Goal: Navigation & Orientation: Find specific page/section

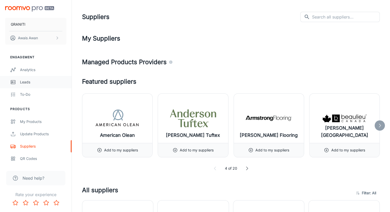
click at [26, 83] on div "Leads" at bounding box center [43, 82] width 46 height 6
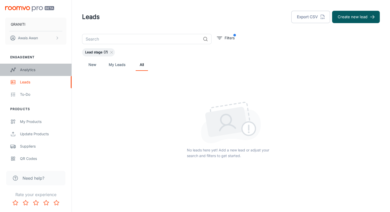
click at [32, 69] on div "Analytics" at bounding box center [43, 70] width 46 height 6
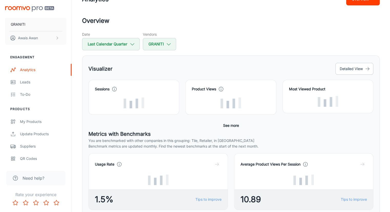
scroll to position [51, 0]
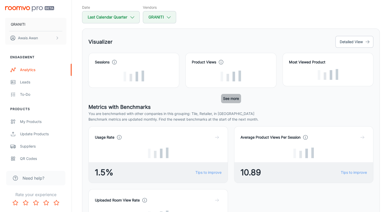
click at [234, 98] on button "See more" at bounding box center [231, 98] width 20 height 9
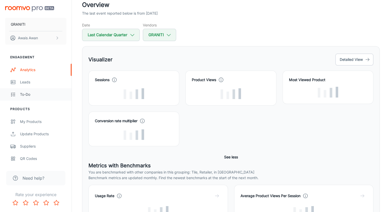
scroll to position [26, 0]
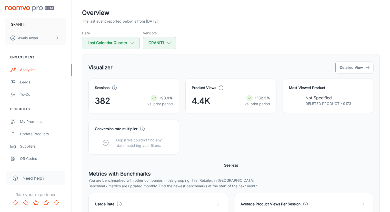
click at [346, 70] on button "Detailed View" at bounding box center [354, 67] width 38 height 12
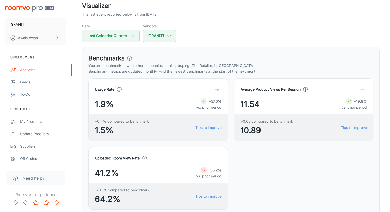
scroll to position [51, 0]
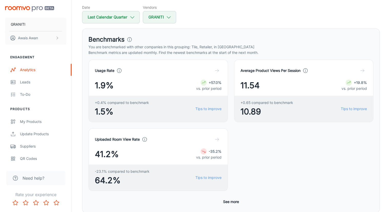
click at [235, 197] on button "See more" at bounding box center [231, 201] width 20 height 9
click at [33, 84] on div "Leads" at bounding box center [43, 82] width 46 height 6
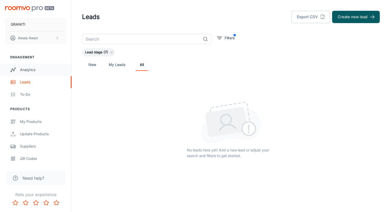
click at [34, 69] on div "Analytics" at bounding box center [43, 70] width 46 height 6
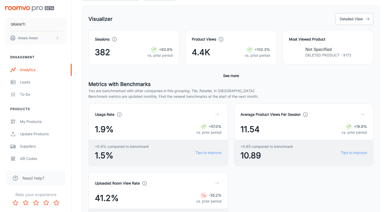
scroll to position [77, 0]
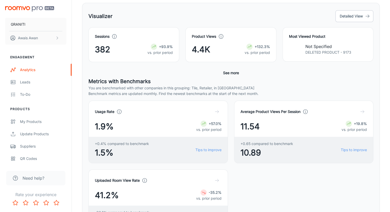
click at [227, 71] on button "See more" at bounding box center [231, 72] width 20 height 9
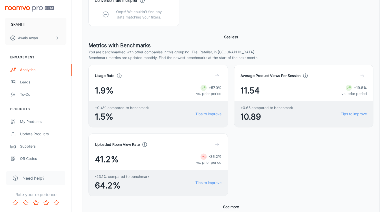
click at [225, 202] on button "See more" at bounding box center [231, 206] width 20 height 9
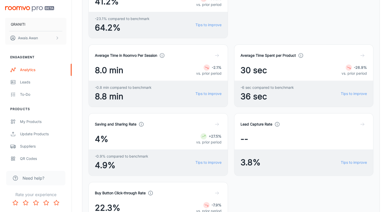
scroll to position [282, 0]
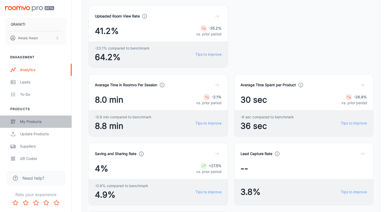
click at [38, 120] on div "My Products" at bounding box center [43, 122] width 46 height 6
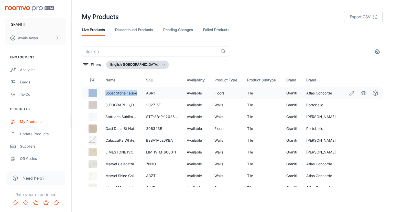
drag, startPoint x: 100, startPoint y: 92, endPoint x: 137, endPoint y: 91, distance: 36.1
click at [137, 91] on tr "Boost Stone Taupe A6R1 Available Floors Tile Graniti Atlas Concorde" at bounding box center [232, 93] width 301 height 12
drag, startPoint x: 104, startPoint y: 104, endPoint x: 132, endPoint y: 105, distance: 27.9
click at [132, 105] on td "[GEOGRAPHIC_DATA]" at bounding box center [121, 105] width 41 height 12
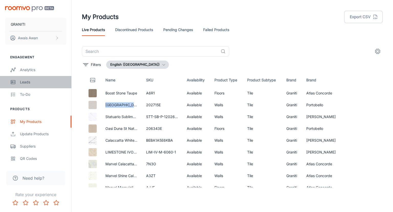
click at [27, 79] on div "Leads" at bounding box center [43, 82] width 46 height 6
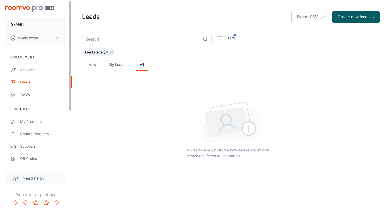
click at [113, 64] on link "My Leads" at bounding box center [117, 64] width 17 height 12
click at [110, 53] on icon at bounding box center [111, 52] width 4 height 4
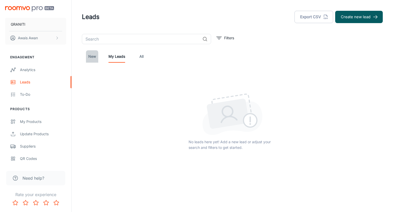
click at [95, 59] on link "New" at bounding box center [92, 56] width 12 height 12
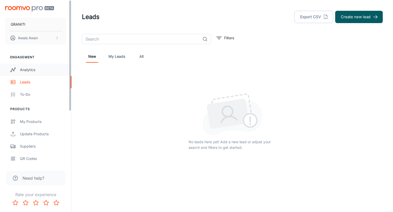
click at [34, 68] on div "Analytics" at bounding box center [43, 70] width 46 height 6
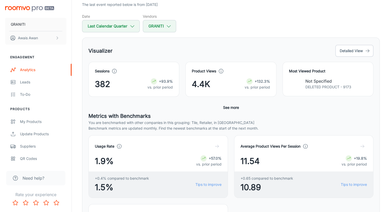
scroll to position [51, 0]
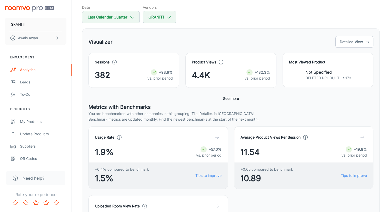
click at [227, 96] on button "See more" at bounding box center [231, 98] width 20 height 9
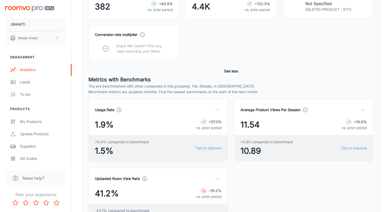
scroll to position [154, 0]
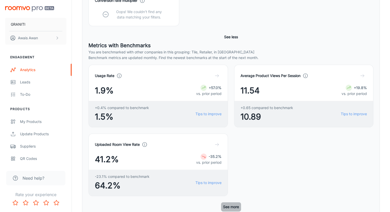
click at [231, 202] on button "See more" at bounding box center [231, 206] width 20 height 9
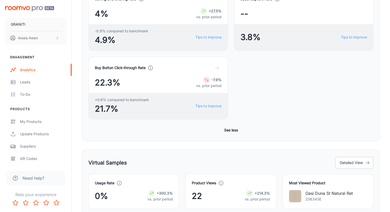
scroll to position [437, 0]
